Goal: Task Accomplishment & Management: Manage account settings

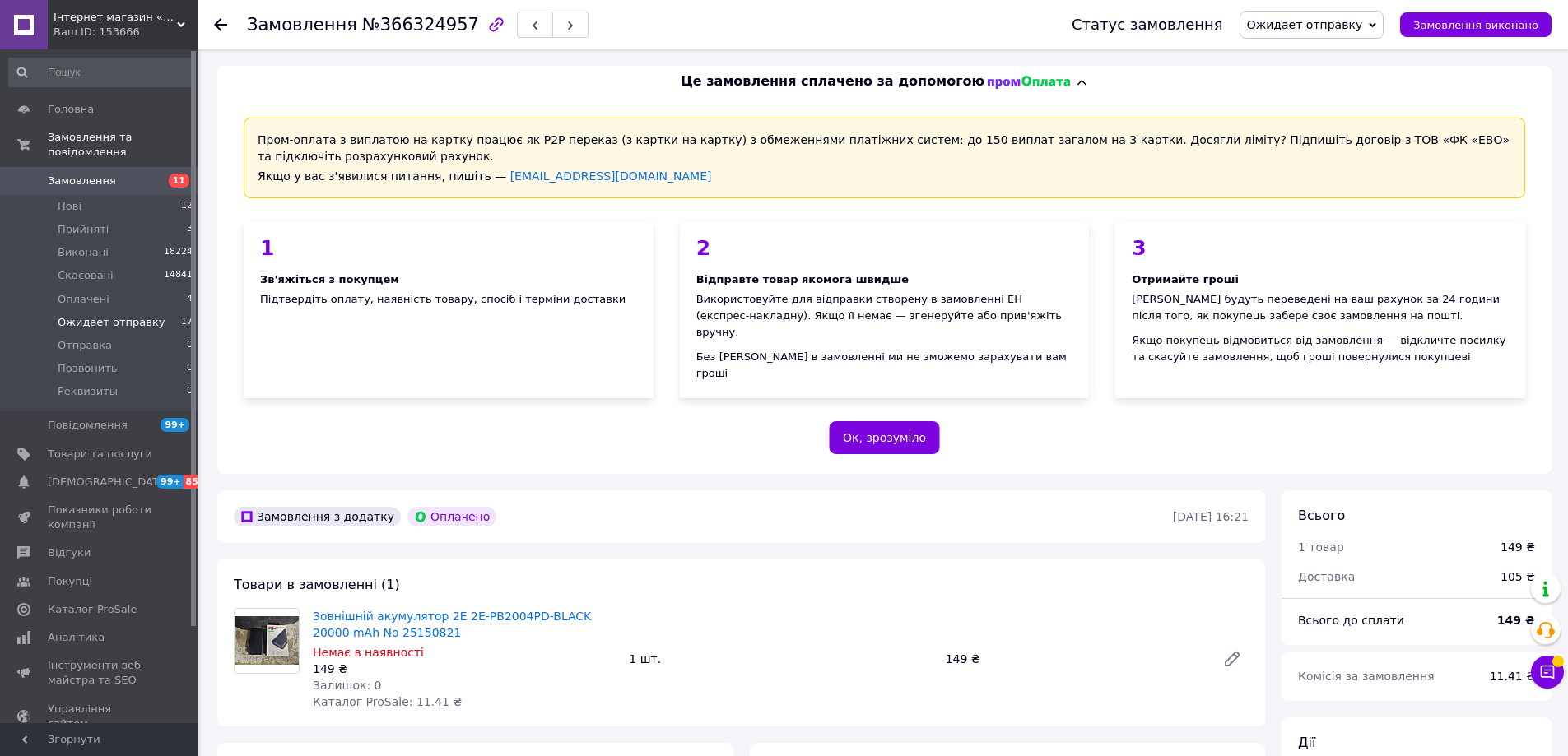
scroll to position [411, 0]
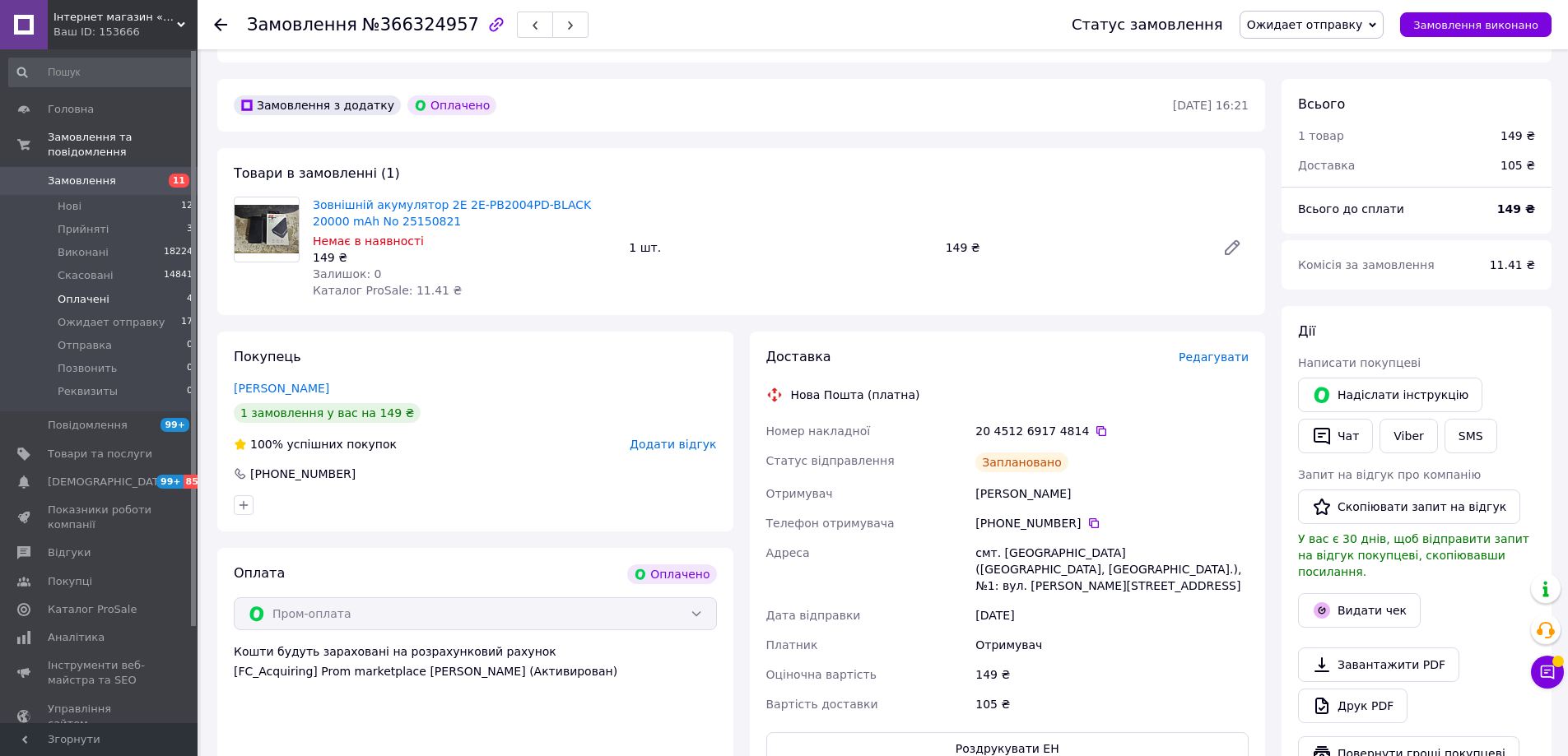
click at [119, 290] on li "Оплачені 4" at bounding box center [101, 299] width 202 height 23
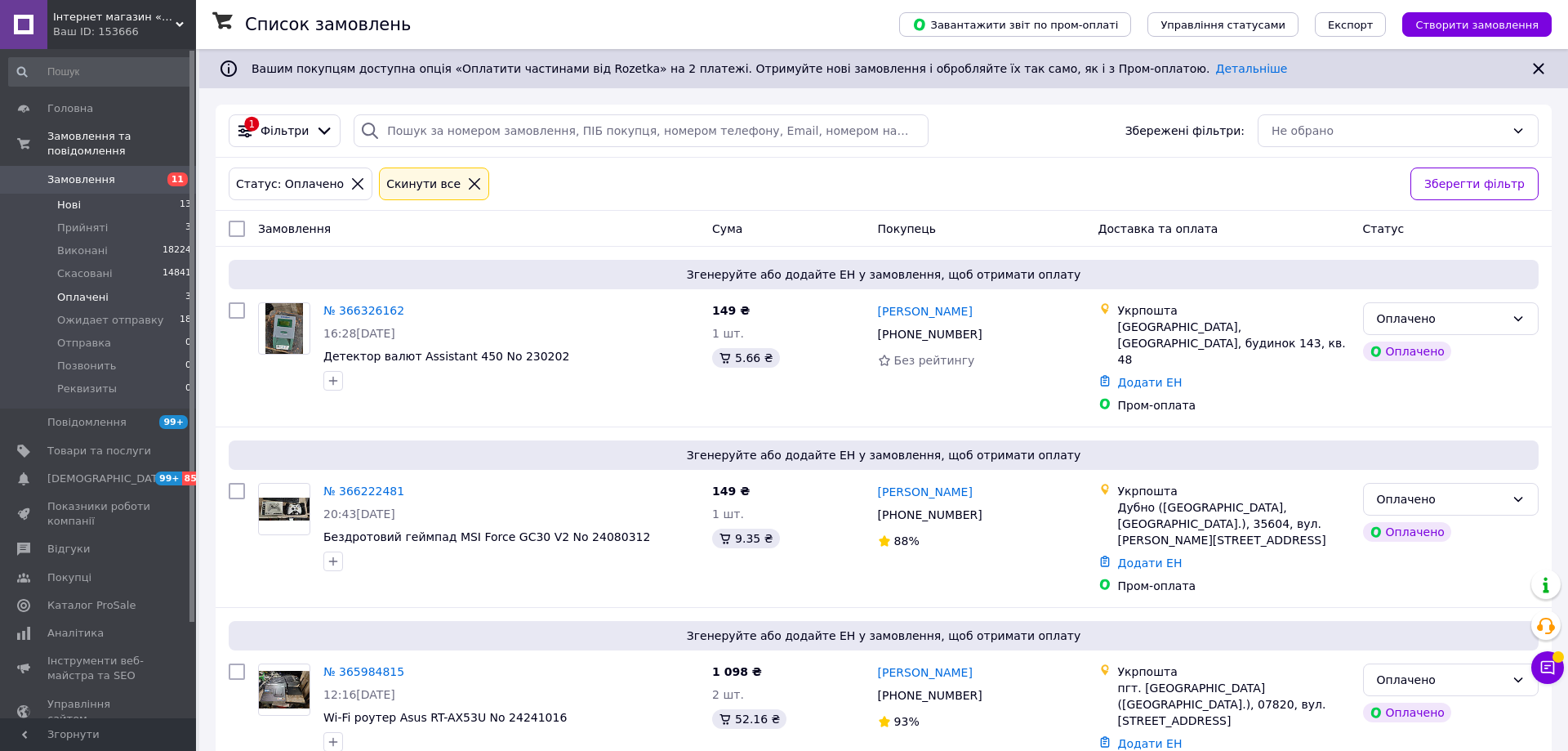
click at [106, 194] on li "Нові 13" at bounding box center [100, 205] width 201 height 23
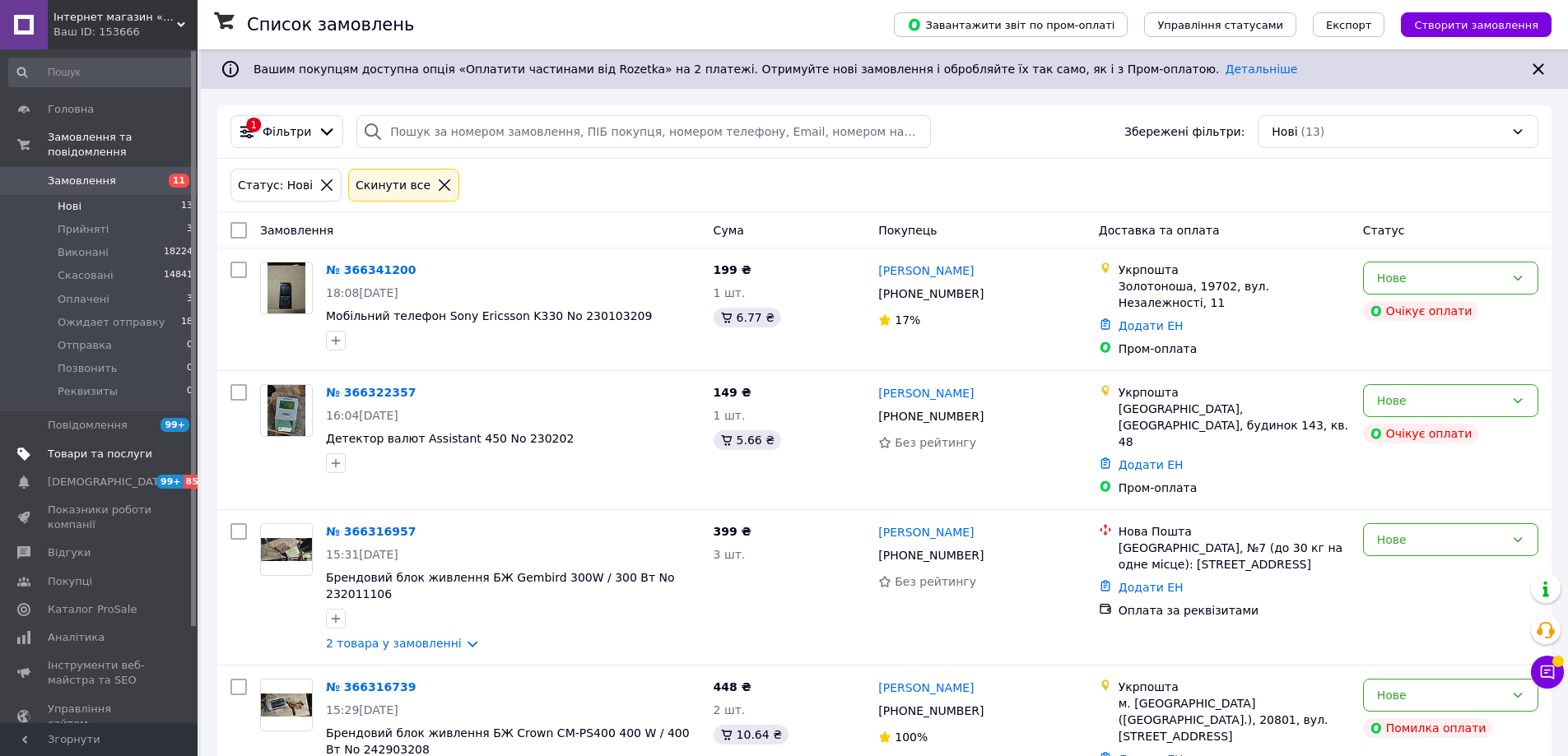
click at [65, 447] on span "Товари та послуги" at bounding box center [100, 454] width 104 height 15
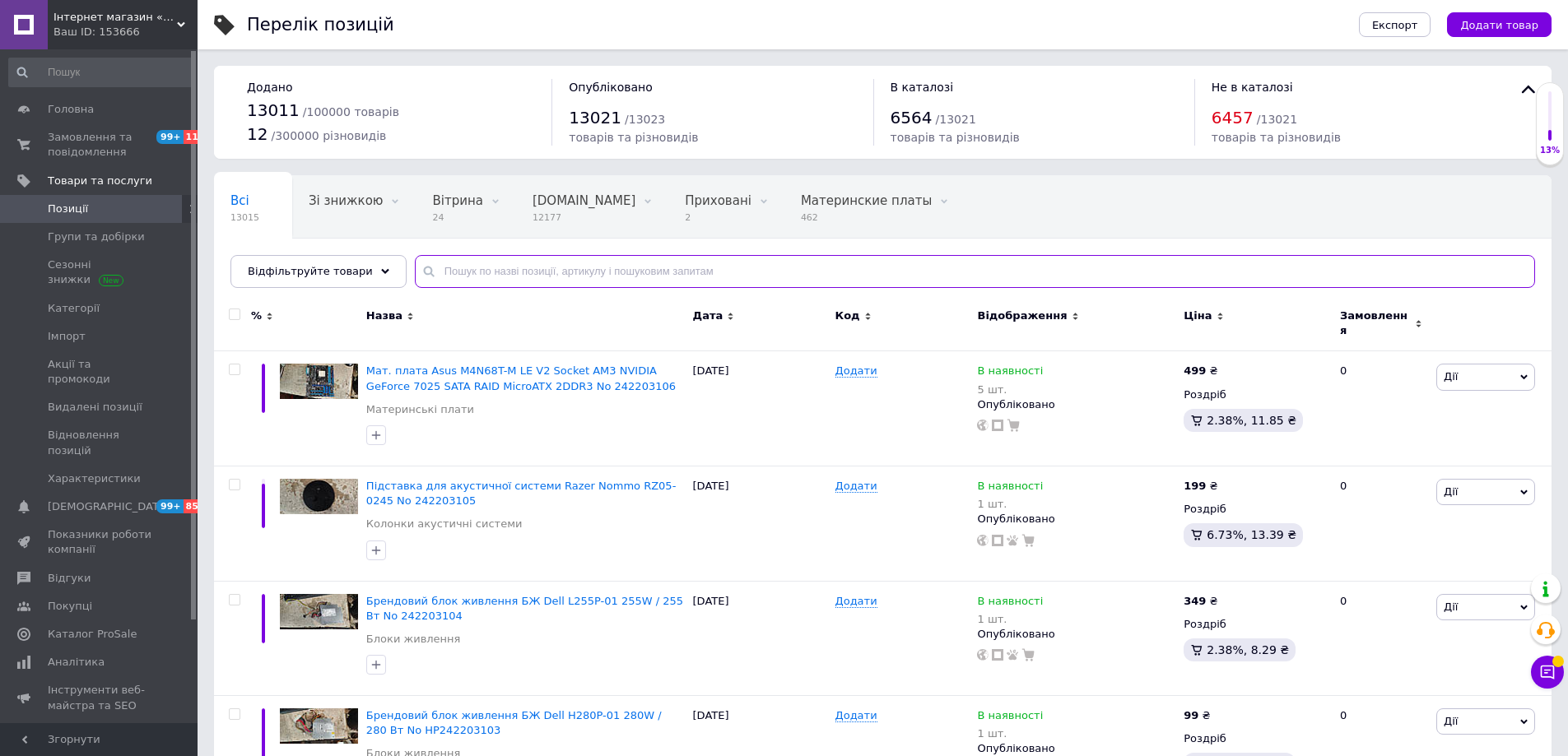
click at [537, 278] on input "text" at bounding box center [975, 271] width 1120 height 33
paste input "куллер 775"
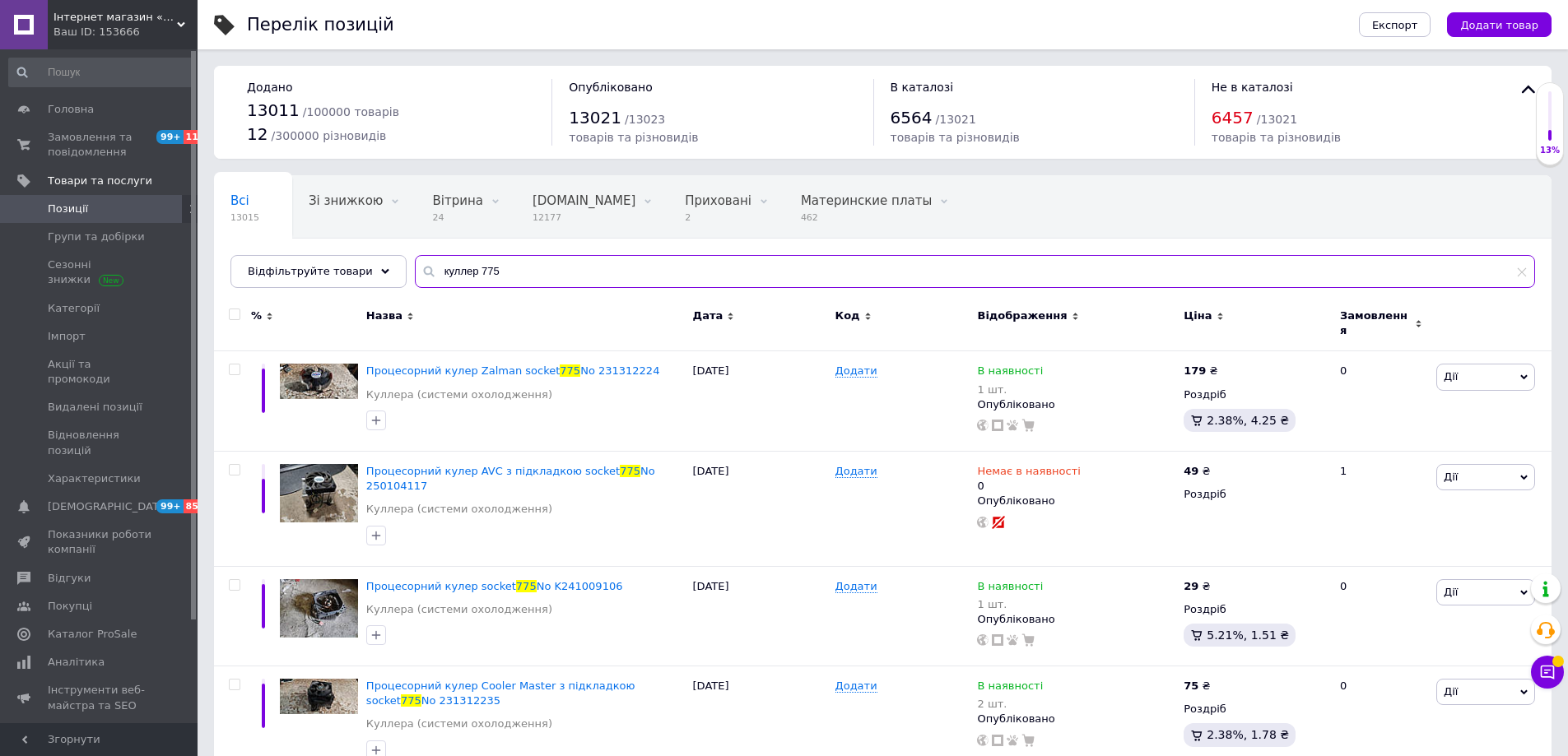
type input "куллер 775"
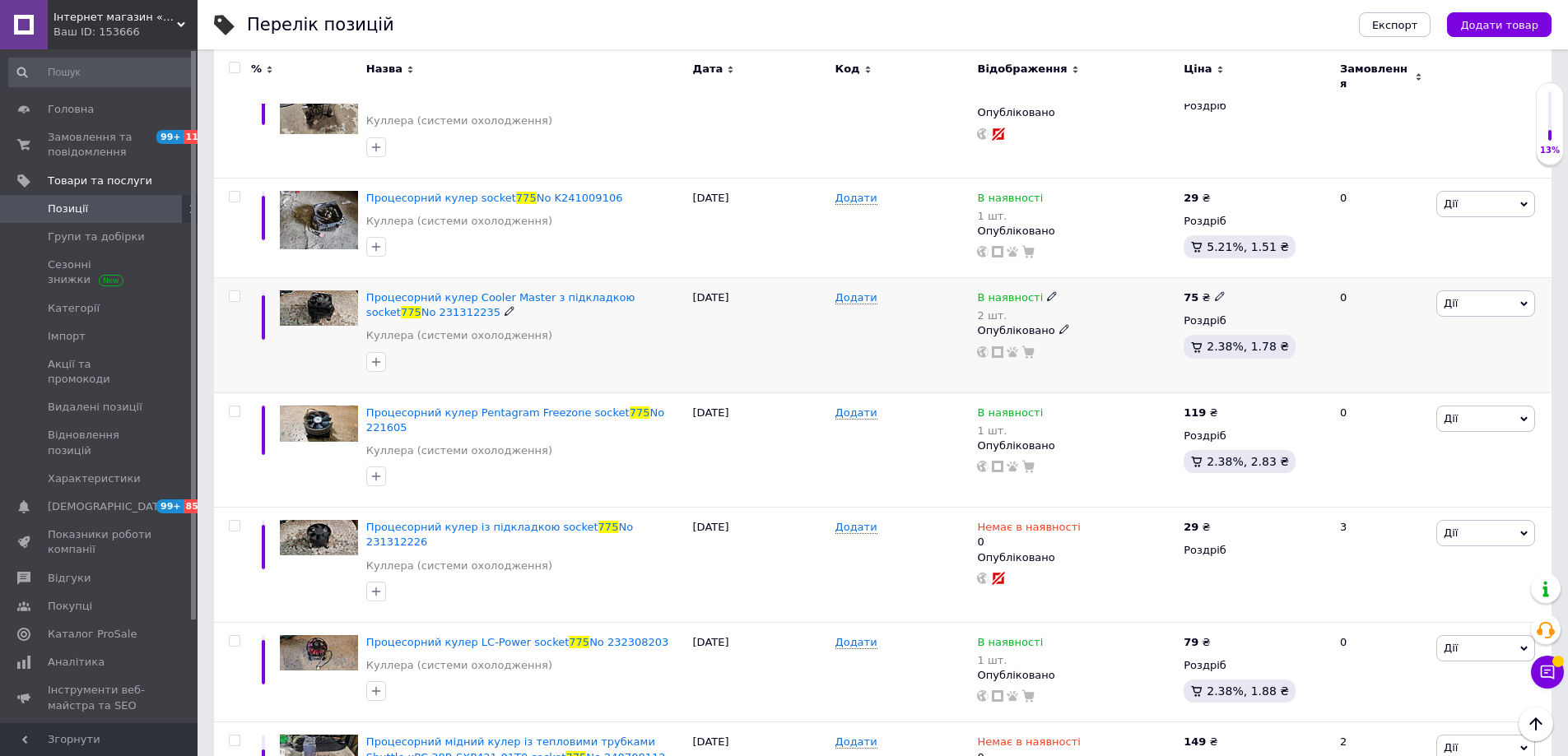
scroll to position [411, 0]
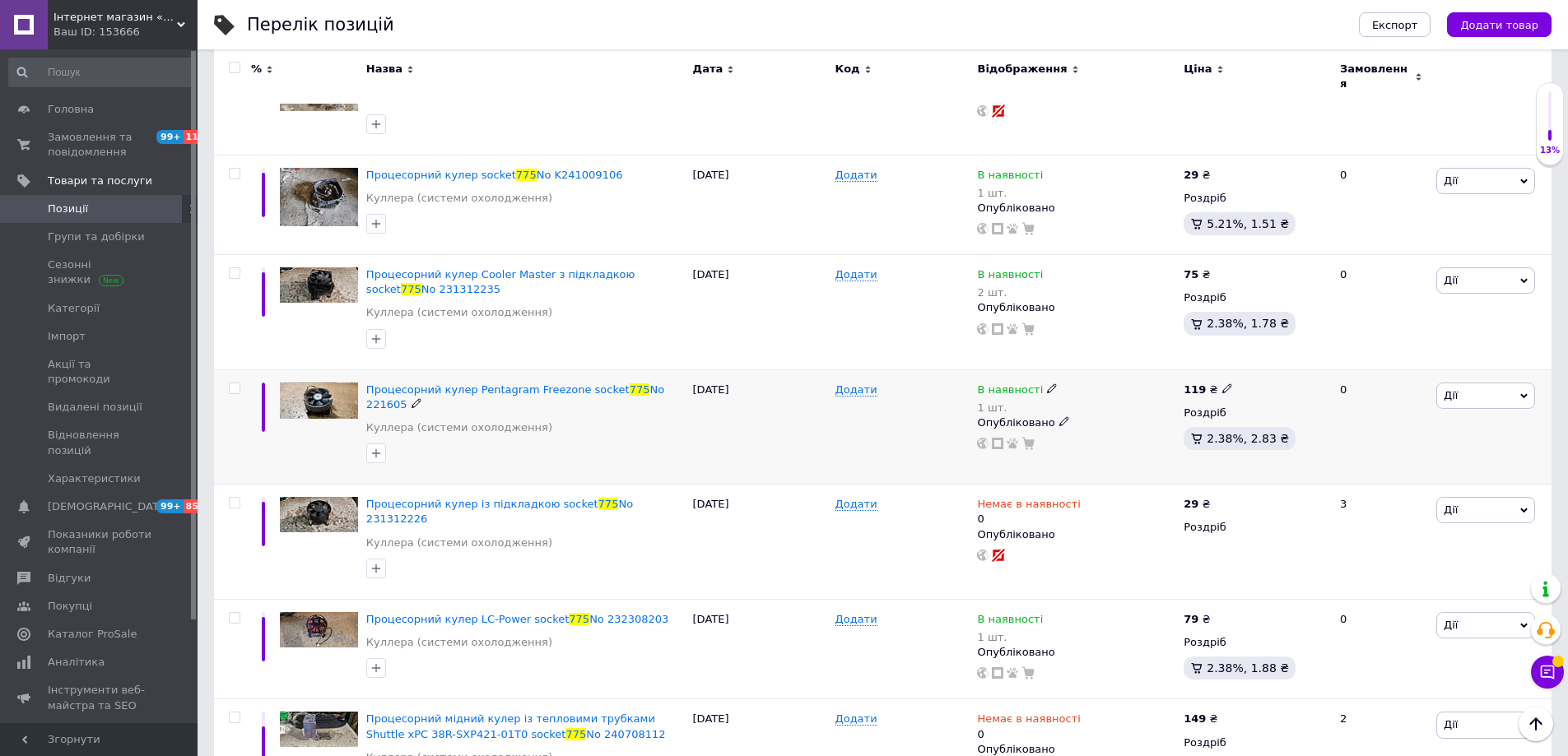
click at [1489, 382] on span "Дії" at bounding box center [1485, 395] width 99 height 26
click at [1445, 461] on li "Копіювати" at bounding box center [1425, 472] width 218 height 23
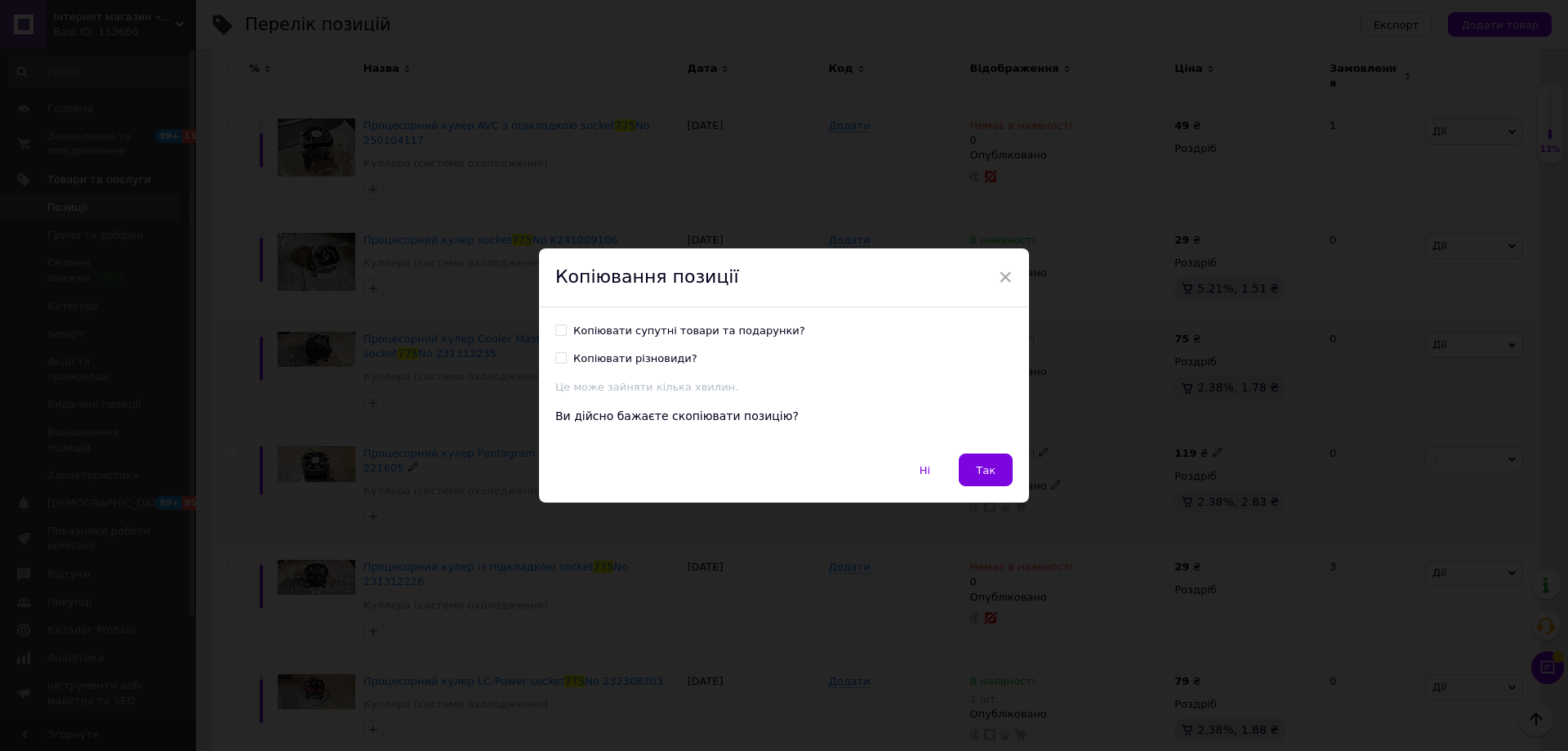
click at [980, 472] on span "Так" at bounding box center [986, 471] width 20 height 13
